Goal: Transaction & Acquisition: Book appointment/travel/reservation

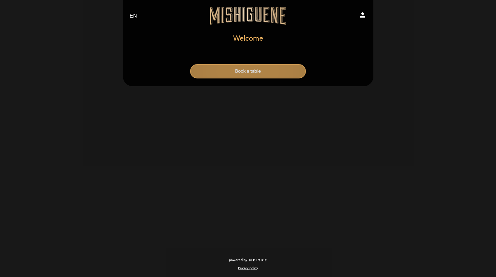
click at [258, 76] on button "Book a table" at bounding box center [248, 71] width 116 height 14
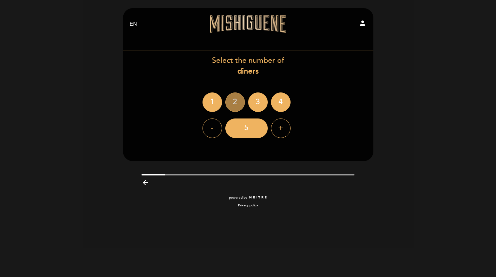
click at [238, 101] on div "2" at bounding box center [235, 103] width 20 height 20
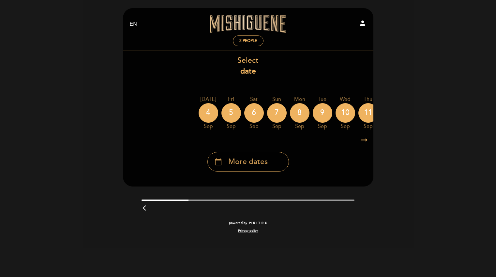
click at [249, 164] on span "More dates" at bounding box center [247, 162] width 39 height 11
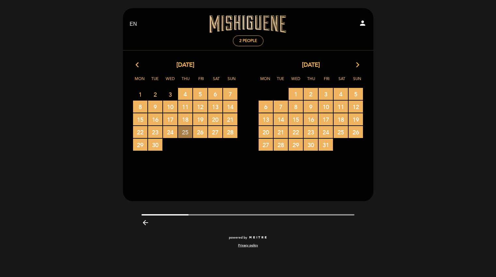
click at [185, 131] on span "25 RESERVATIONS AVAILABLE" at bounding box center [185, 132] width 14 height 12
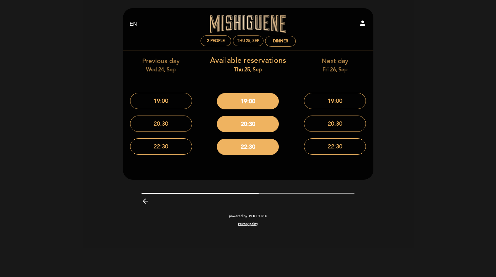
click at [257, 41] on div "Thu 25, Sep" at bounding box center [248, 40] width 22 height 5
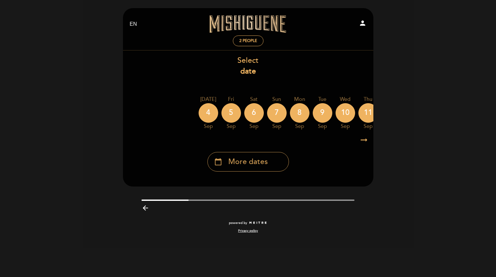
click at [254, 164] on span "More dates" at bounding box center [247, 162] width 39 height 11
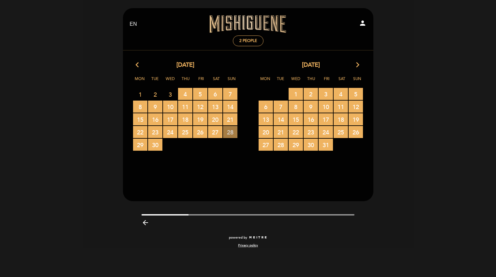
click at [226, 133] on span "28 RESERVATIONS AVAILABLE" at bounding box center [230, 132] width 14 height 12
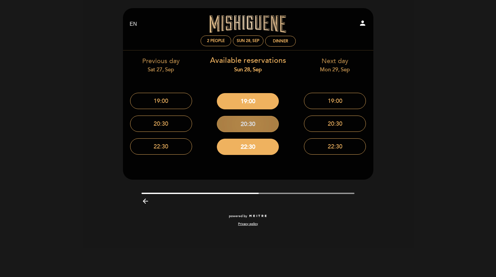
click at [262, 122] on button "20:30" at bounding box center [248, 124] width 62 height 16
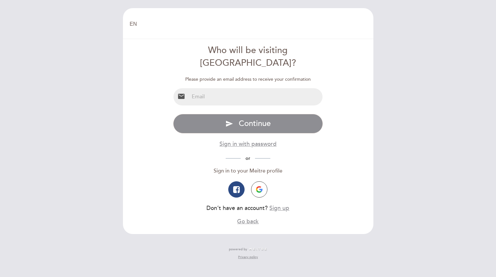
click at [254, 88] on input "email" at bounding box center [255, 96] width 133 height 17
type input "matthorwich@gmail.com"
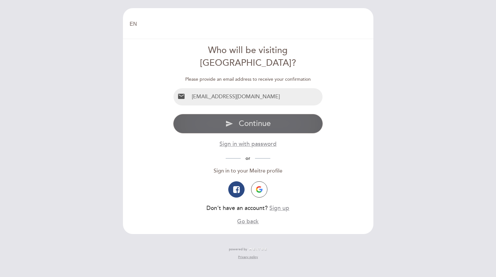
click at [261, 119] on span "Continue" at bounding box center [255, 123] width 32 height 9
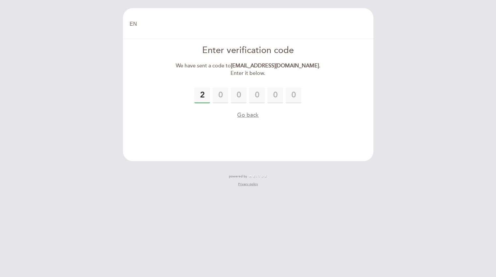
type input "2"
type input "7"
type input "4"
type input "6"
type input "7"
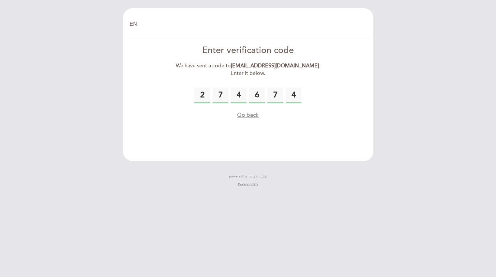
type input "4"
